Goal: Information Seeking & Learning: Learn about a topic

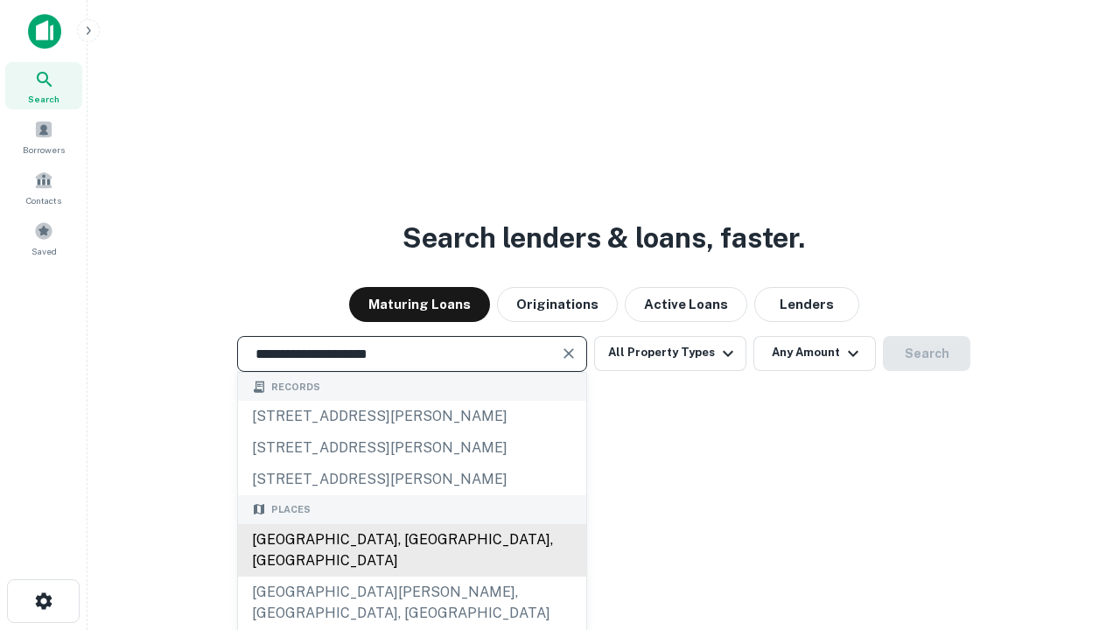
click at [411, 577] on div "[GEOGRAPHIC_DATA], [GEOGRAPHIC_DATA], [GEOGRAPHIC_DATA]" at bounding box center [412, 550] width 348 height 53
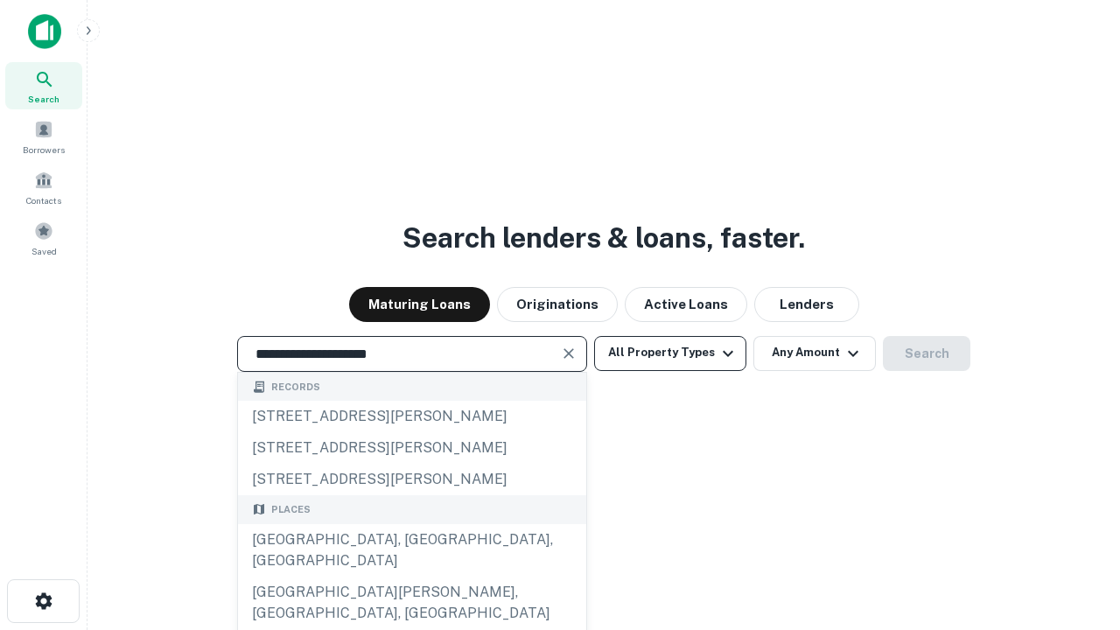
type input "**********"
click at [670, 353] on button "All Property Types" at bounding box center [670, 353] width 152 height 35
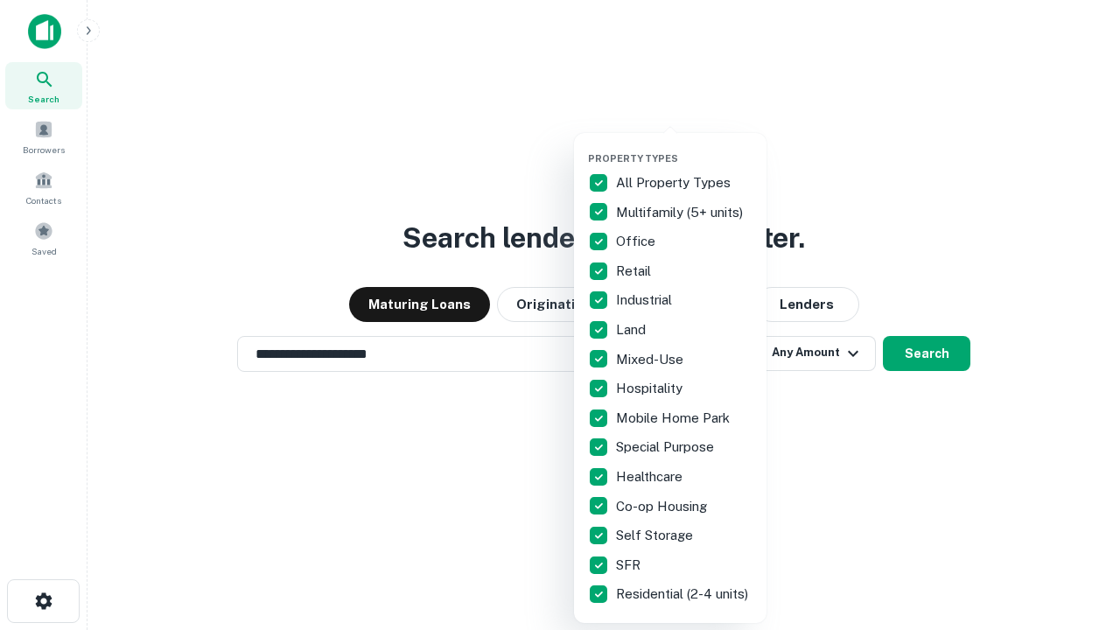
click at [684, 147] on button "button" at bounding box center [684, 147] width 193 height 1
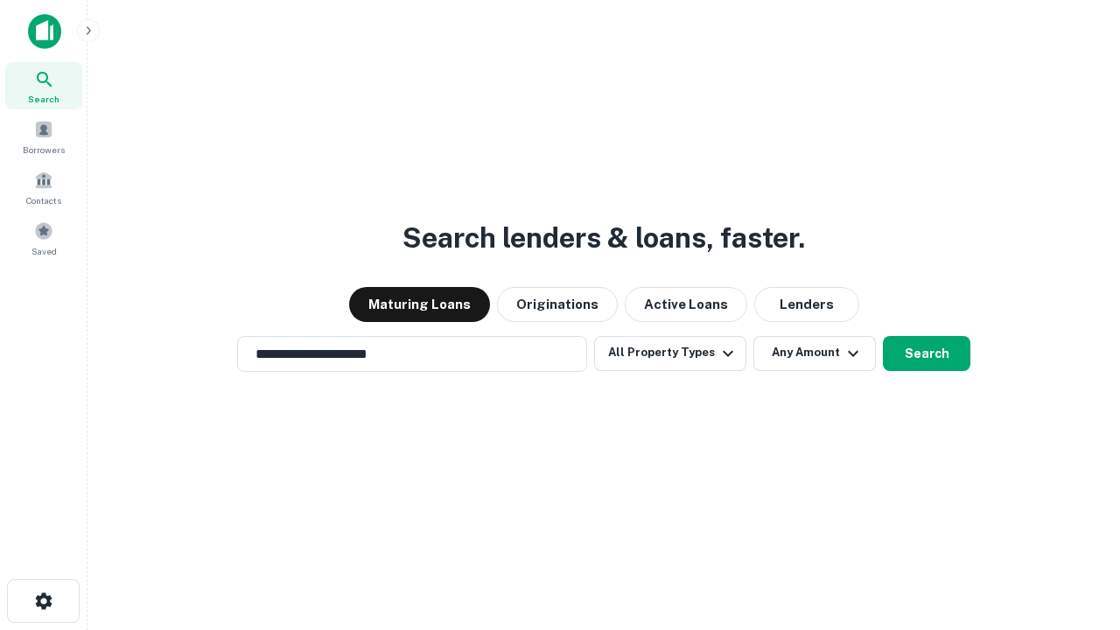
scroll to position [27, 0]
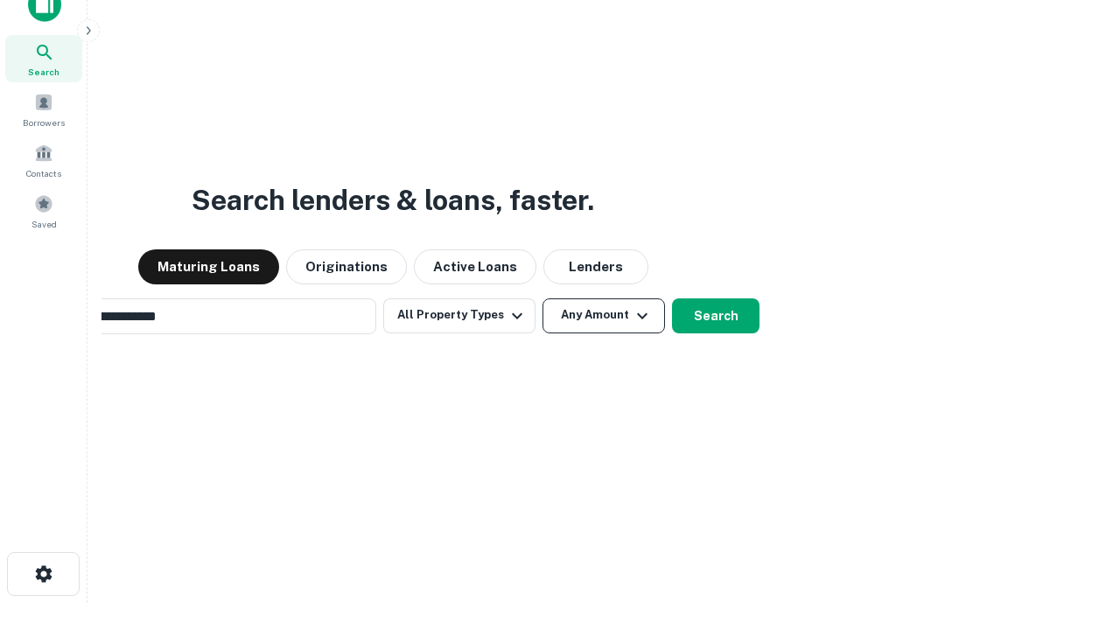
click at [543, 298] on button "Any Amount" at bounding box center [604, 315] width 123 height 35
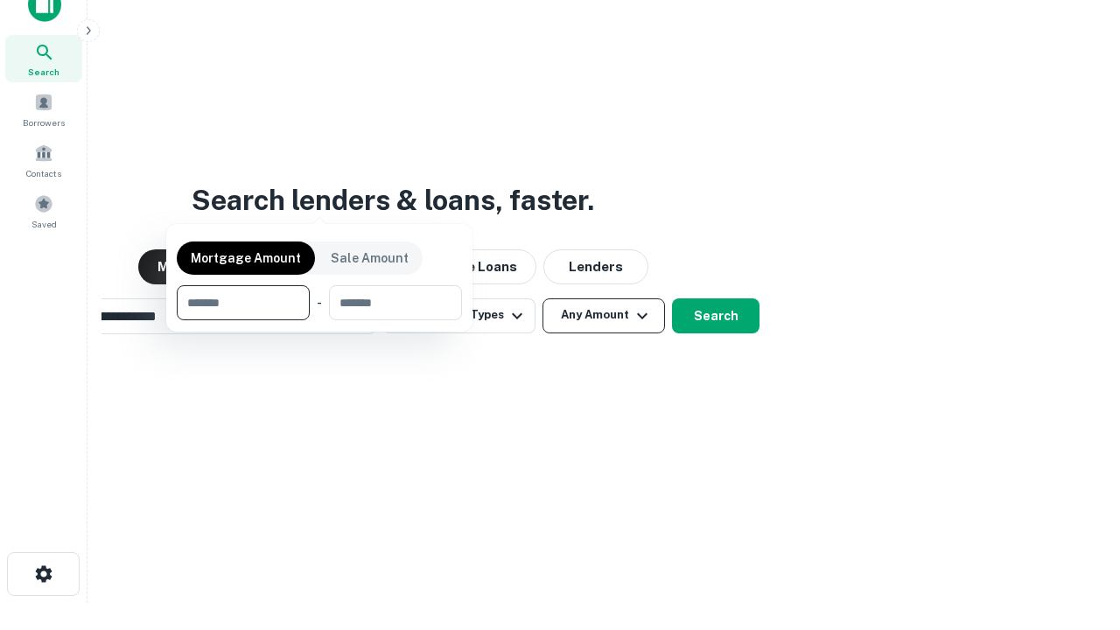
scroll to position [28, 0]
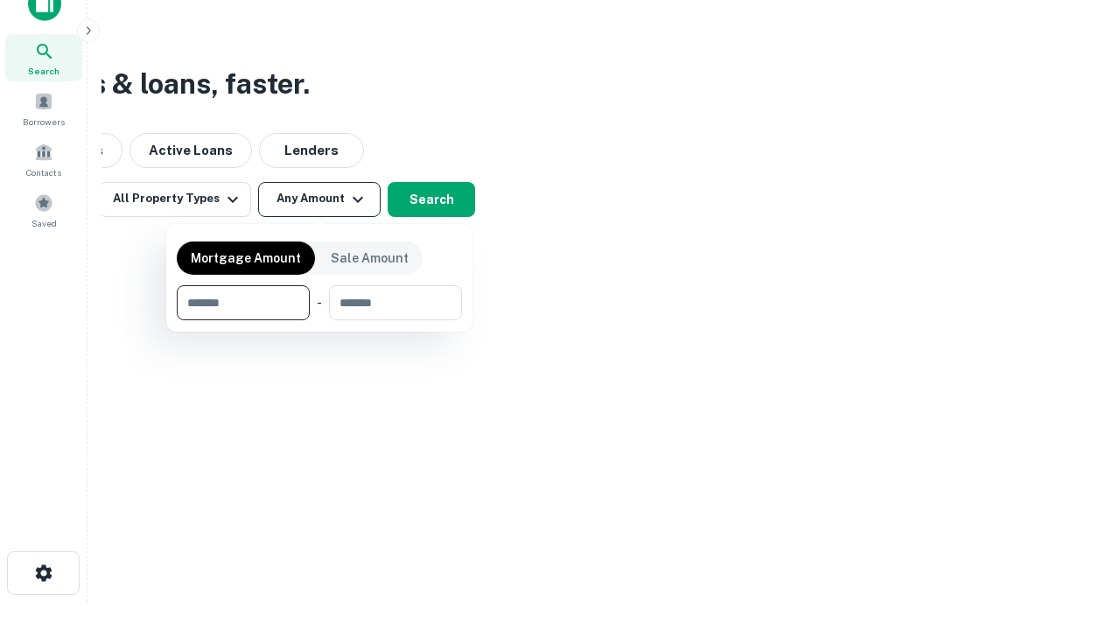
type input "*******"
click at [319, 320] on button "button" at bounding box center [319, 320] width 285 height 1
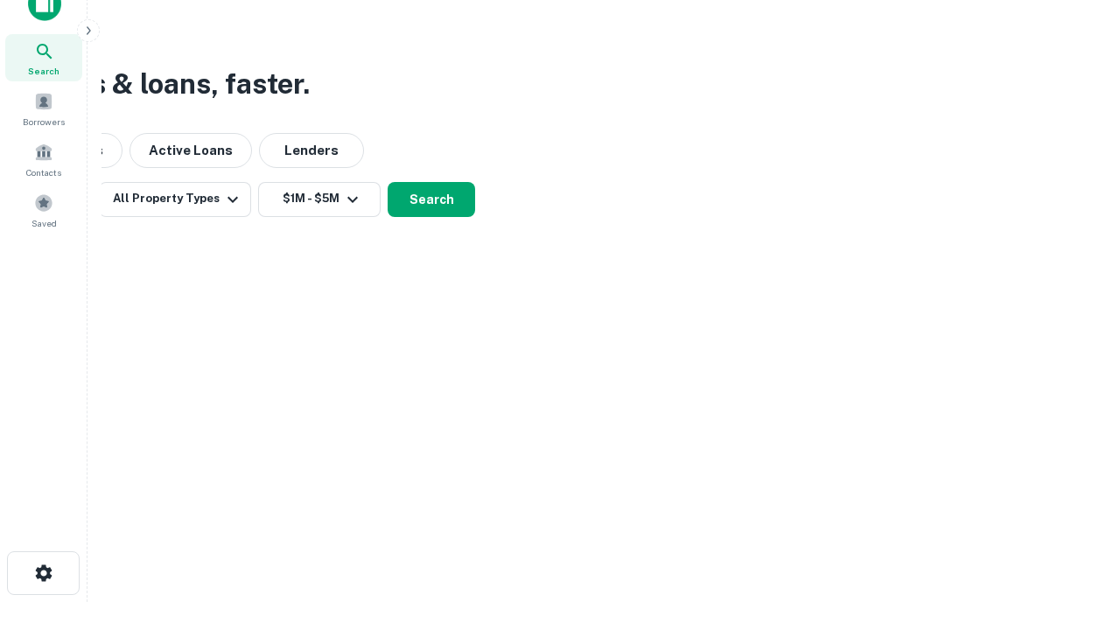
scroll to position [11, 323]
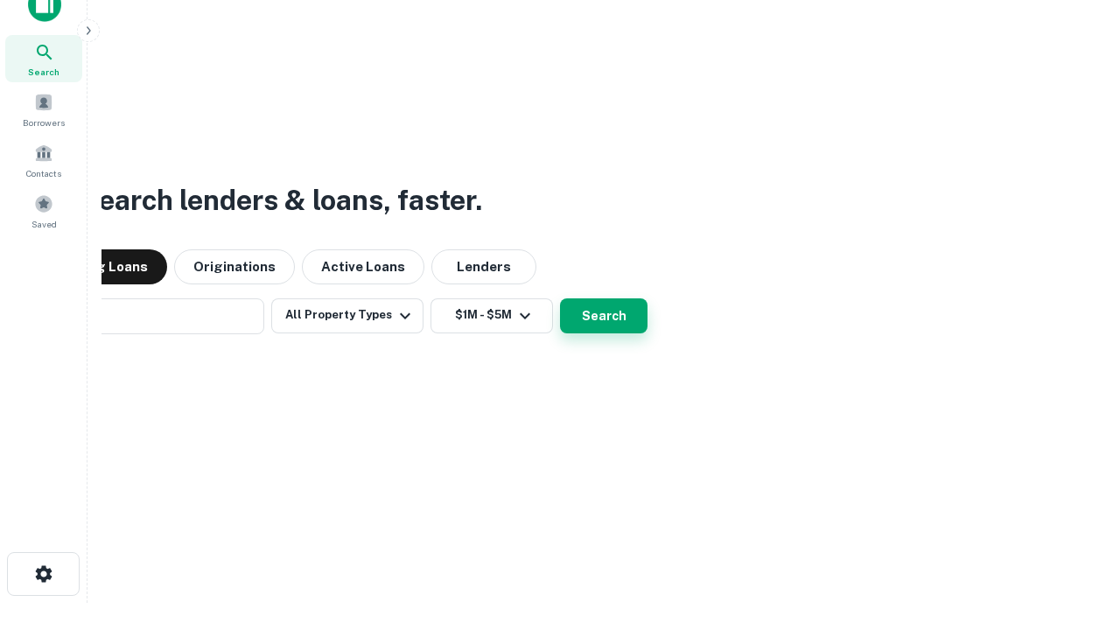
click at [560, 298] on button "Search" at bounding box center [604, 315] width 88 height 35
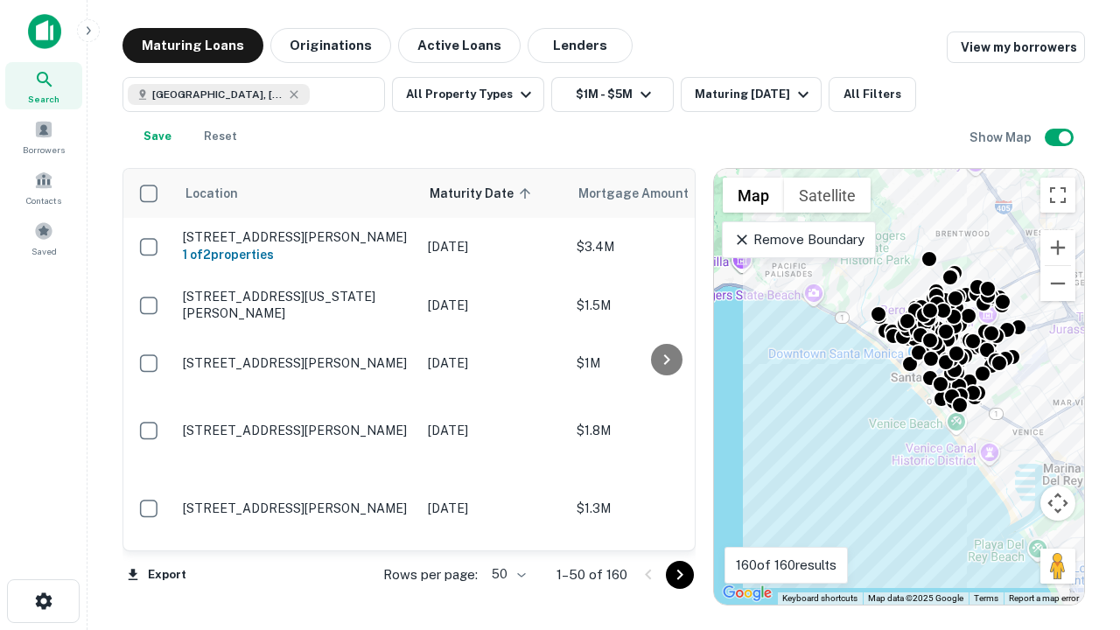
click at [506, 574] on body "Search Borrowers Contacts Saved Maturing Loans Originations Active Loans Lender…" at bounding box center [560, 315] width 1120 height 630
click at [507, 530] on li "25" at bounding box center [506, 531] width 51 height 32
